Goal: Task Accomplishment & Management: Use online tool/utility

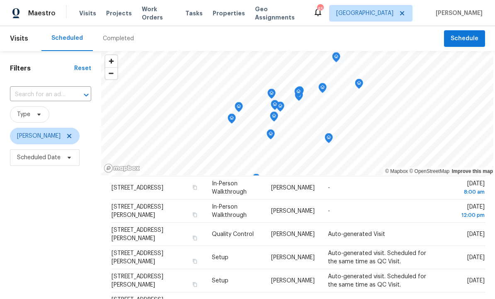
scroll to position [79, 0]
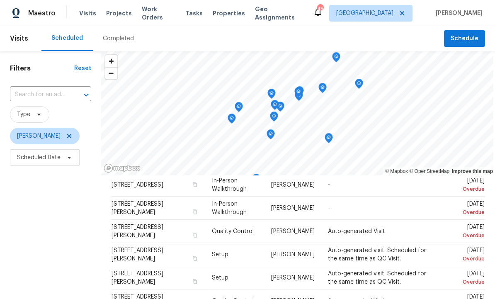
click at [440, 233] on td "Tue, Oct 07 Overdue" at bounding box center [459, 231] width 52 height 23
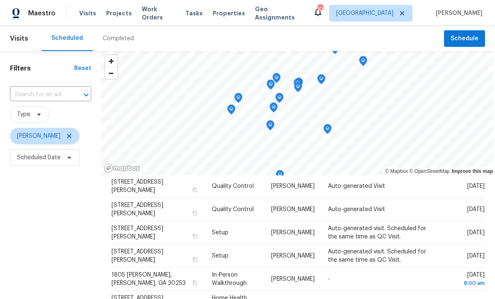
scroll to position [130, 0]
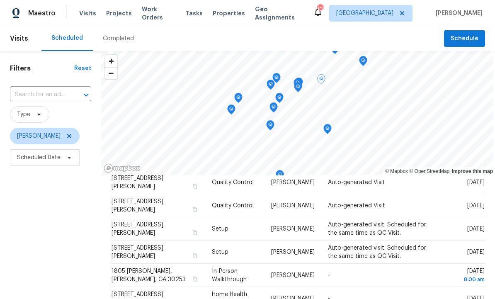
click at [0, 0] on icon at bounding box center [0, 0] width 0 height 0
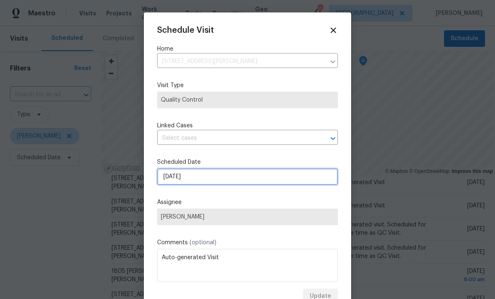
click at [215, 181] on input "[DATE]" at bounding box center [247, 176] width 181 height 17
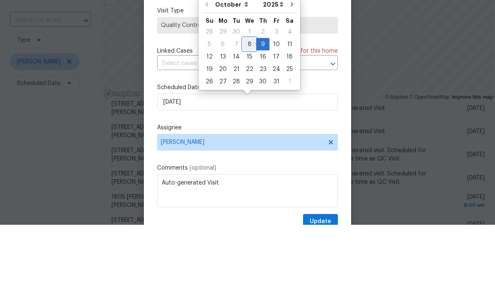
click at [248, 113] on div "8" at bounding box center [249, 119] width 13 height 12
type input "10/8/2025"
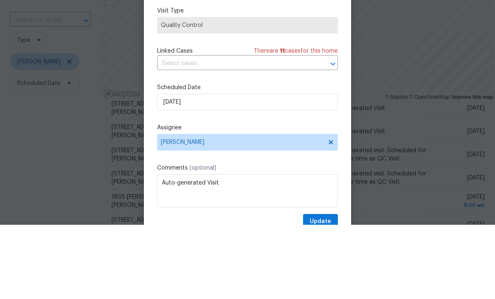
scroll to position [28, 0]
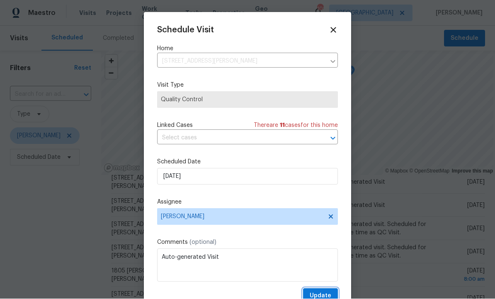
click at [323, 291] on button "Update" at bounding box center [320, 296] width 35 height 15
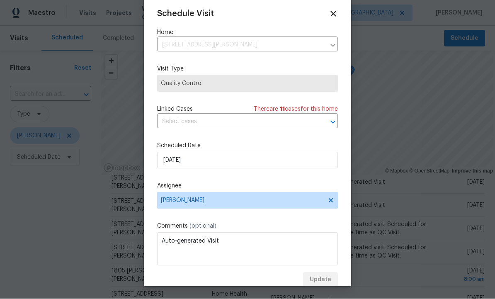
scroll to position [16, 0]
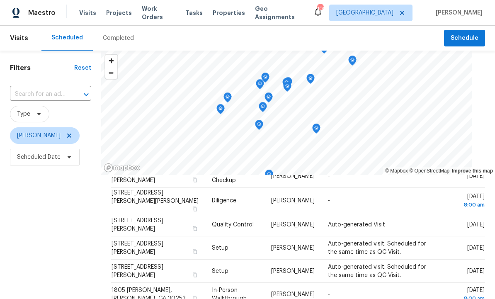
scroll to position [111, 0]
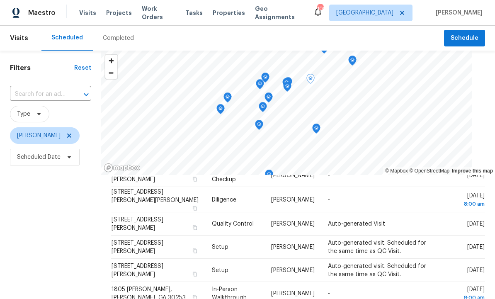
click at [0, 0] on icon at bounding box center [0, 0] width 0 height 0
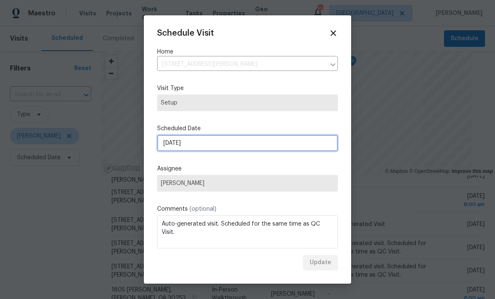
click at [207, 142] on input "10/9/2025" at bounding box center [247, 143] width 181 height 17
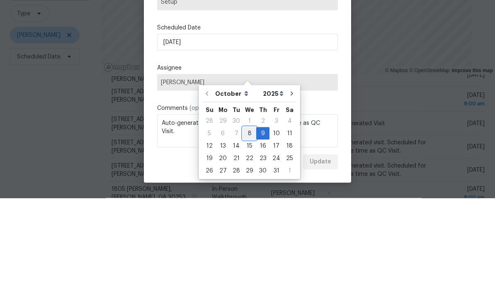
click at [251, 228] on div "8" at bounding box center [249, 234] width 13 height 12
type input "[DATE]"
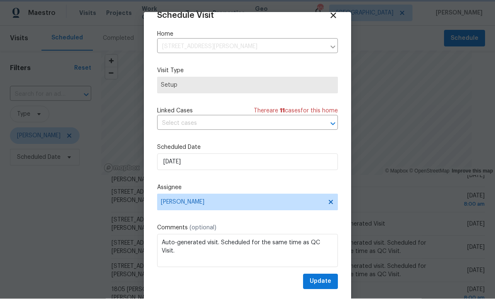
scroll to position [16, 0]
click at [324, 284] on span "Update" at bounding box center [321, 282] width 22 height 10
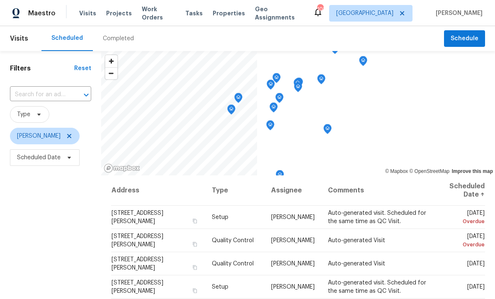
scroll to position [0, 0]
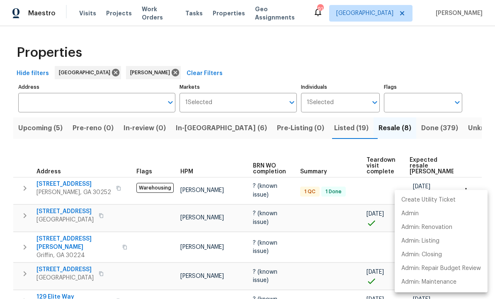
scroll to position [0, 30]
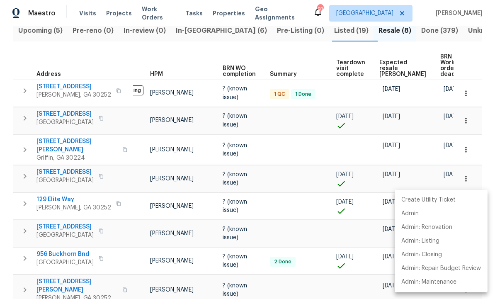
click at [199, 14] on div at bounding box center [247, 149] width 495 height 299
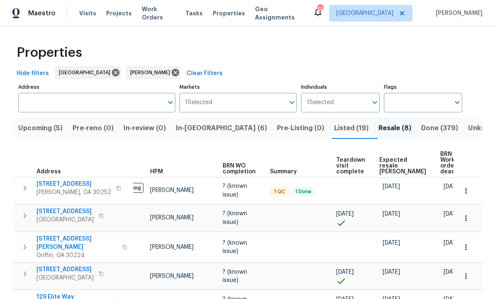
scroll to position [0, 0]
click at [204, 122] on span "In-reno (6)" at bounding box center [221, 128] width 91 height 12
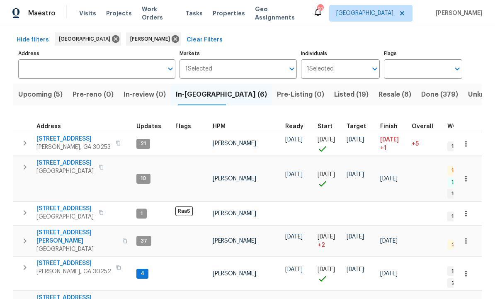
scroll to position [34, 0]
click at [63, 293] on span "195 Sampson Ct" at bounding box center [76, 301] width 81 height 17
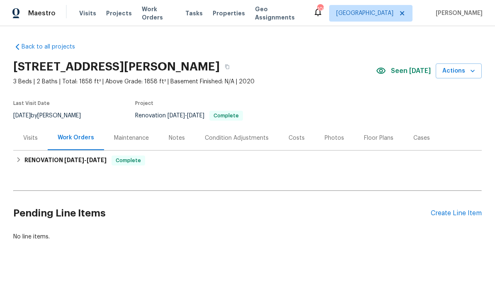
click at [338, 139] on div "Photos" at bounding box center [334, 138] width 19 height 8
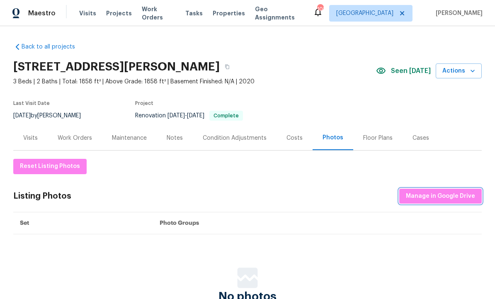
click at [434, 193] on span "Manage in Google Drive" at bounding box center [440, 196] width 69 height 10
